Goal: Task Accomplishment & Management: Use online tool/utility

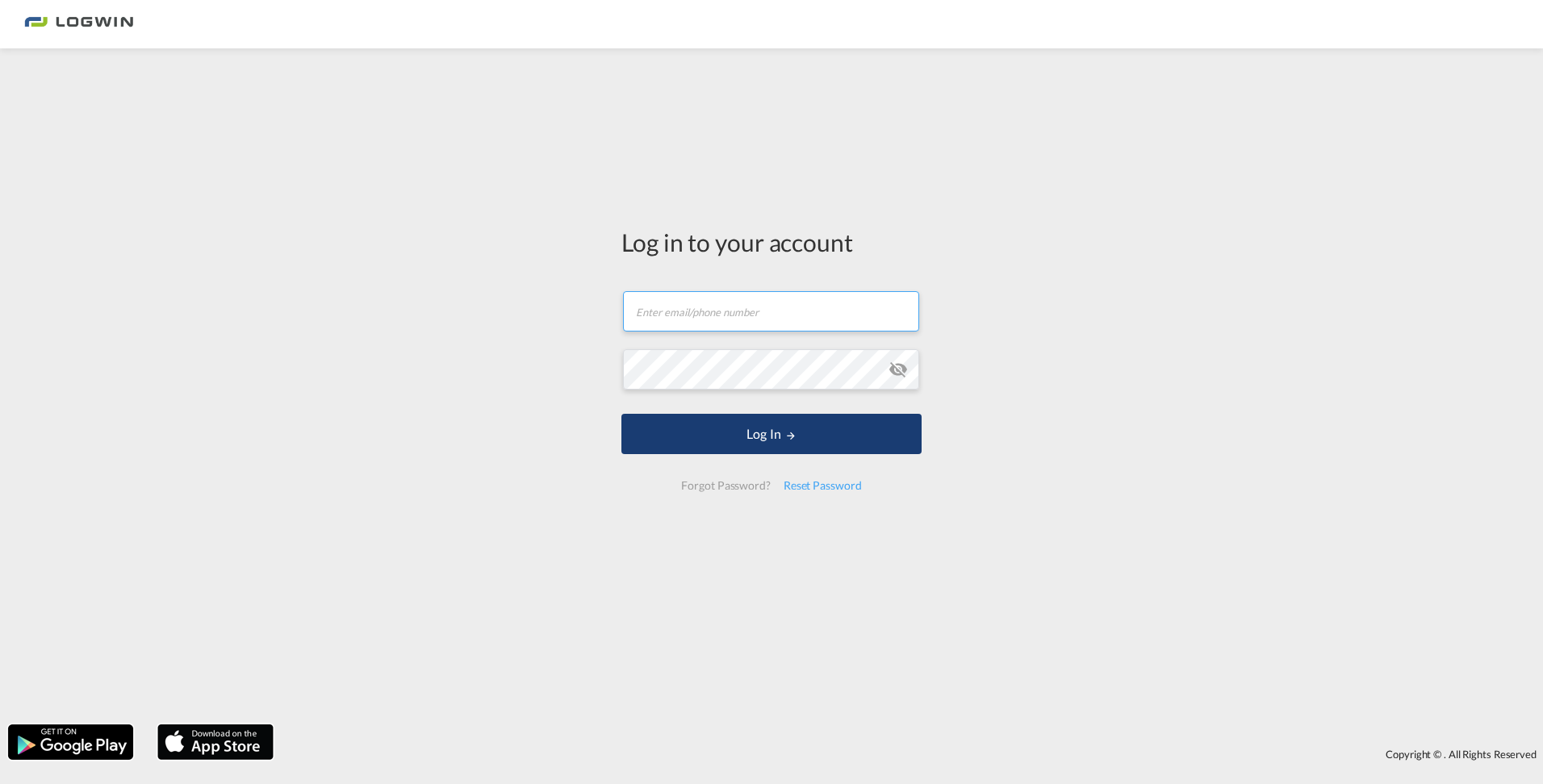
type input "[PERSON_NAME][EMAIL_ADDRESS][PERSON_NAME][DOMAIN_NAME]"
click at [737, 428] on button "Log In" at bounding box center [772, 433] width 300 height 40
